Goal: Task Accomplishment & Management: Manage account settings

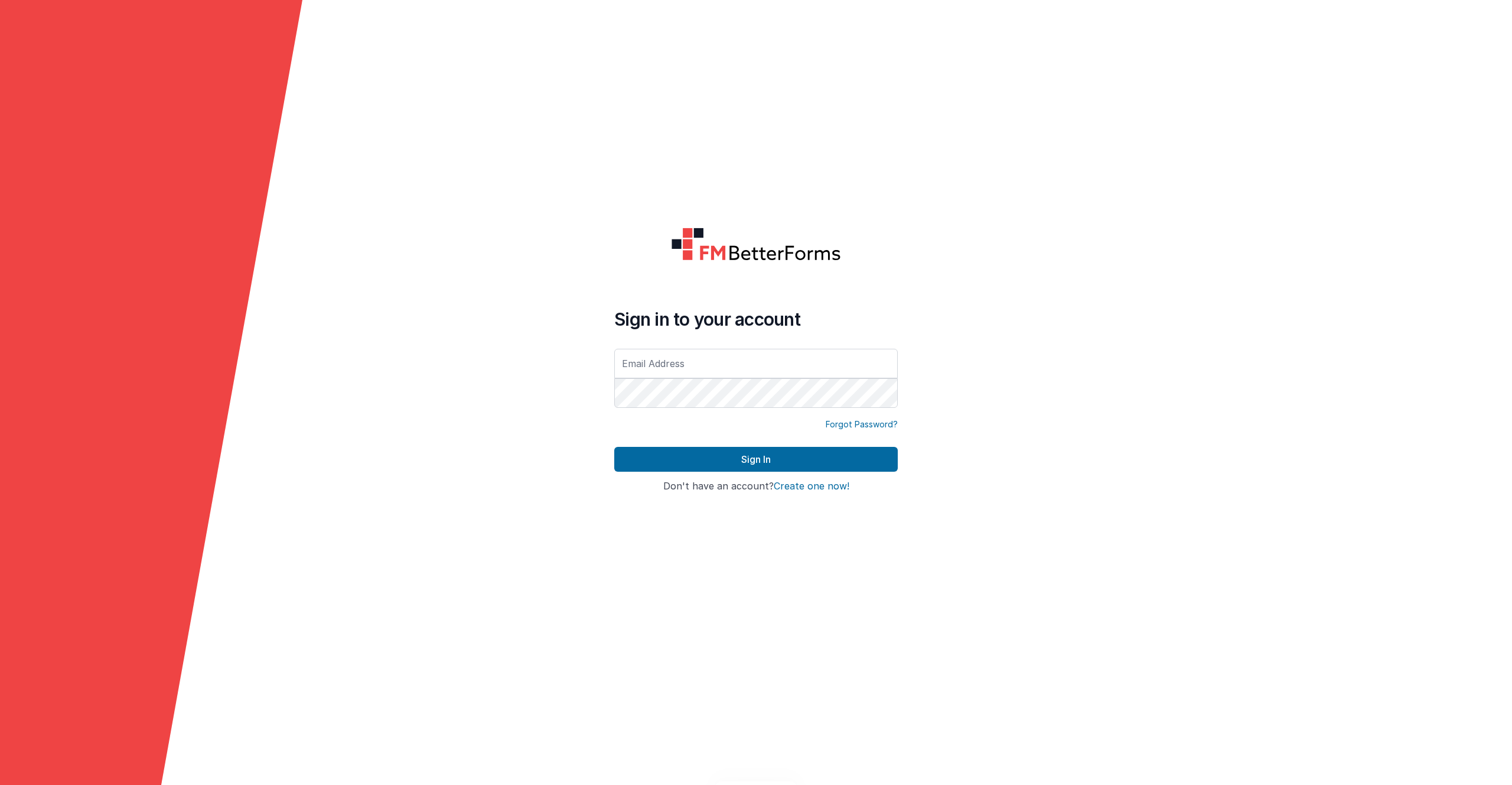
type input "[PERSON_NAME][EMAIL_ADDRESS][PERSON_NAME][DOMAIN_NAME]"
click at [614, 447] on button "Sign In" at bounding box center [756, 458] width 284 height 24
type input "[PERSON_NAME][EMAIL_ADDRESS][PERSON_NAME][DOMAIN_NAME]"
click at [614, 447] on button "Sign In" at bounding box center [756, 458] width 284 height 24
